Goal: Information Seeking & Learning: Learn about a topic

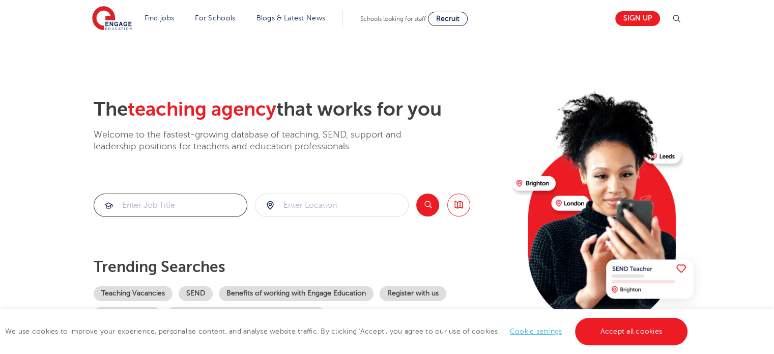
click at [183, 202] on input "search" at bounding box center [170, 205] width 153 height 22
type input "technician"
click button "Submit" at bounding box center [0, 0] width 0 height 0
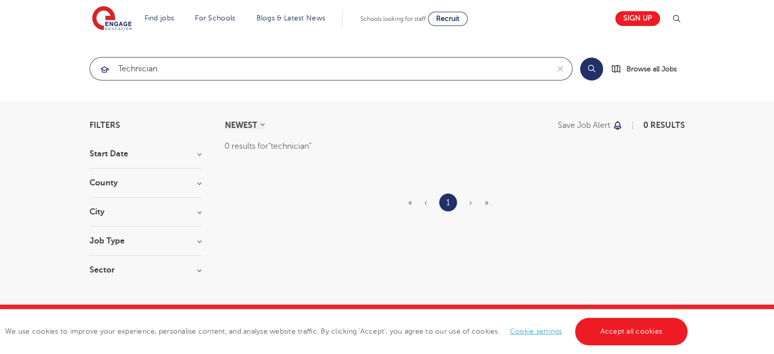
click at [247, 71] on input "technician" at bounding box center [319, 69] width 459 height 22
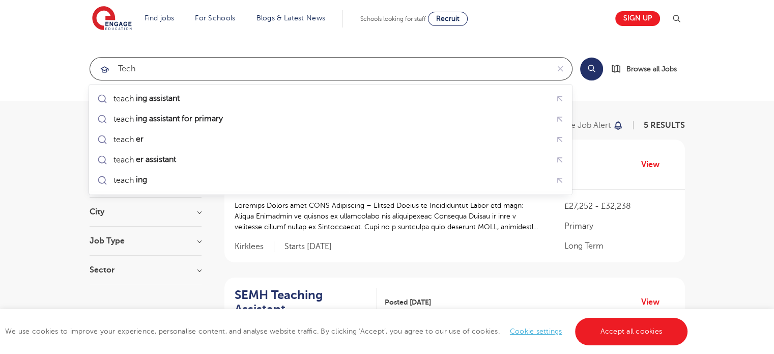
type input "tech"
